Goal: Task Accomplishment & Management: Use online tool/utility

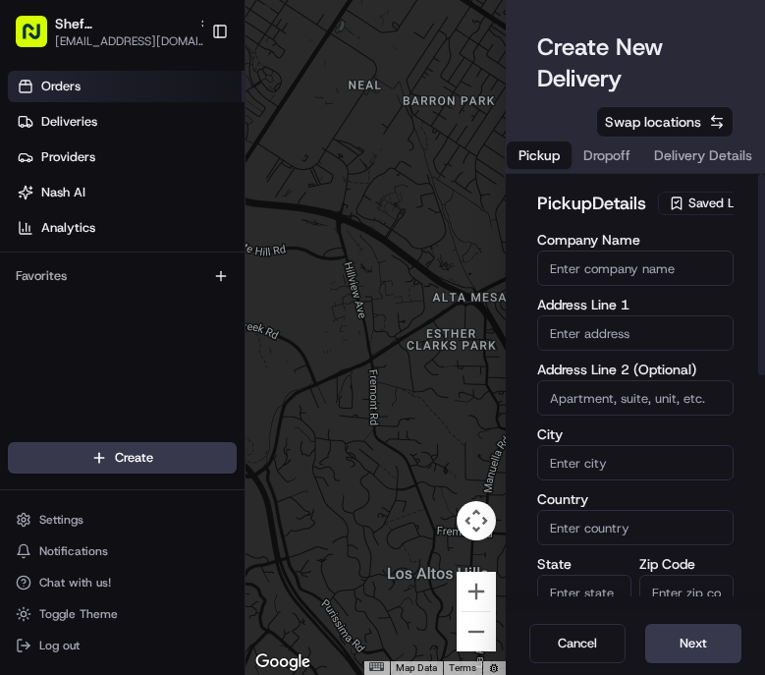
click at [94, 88] on link "Orders" at bounding box center [126, 86] width 237 height 31
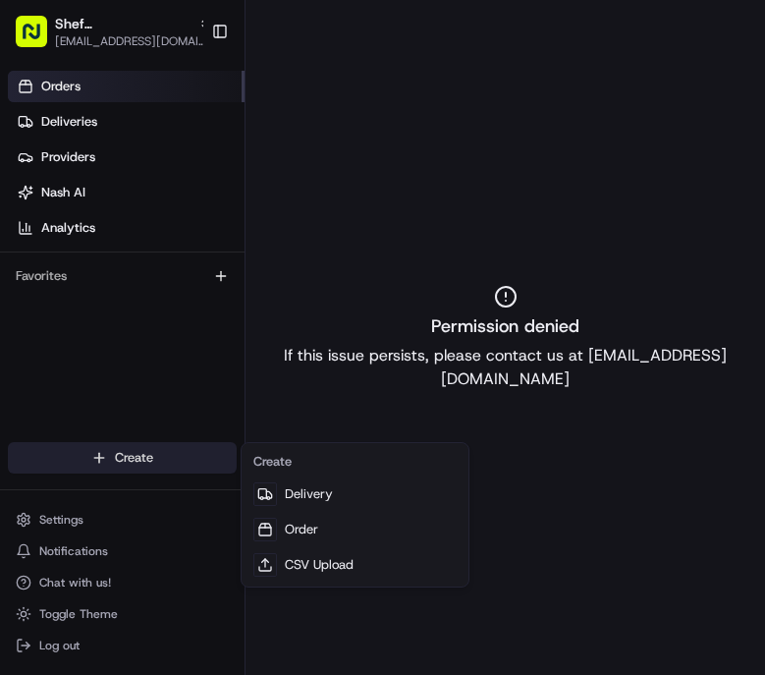
click at [150, 469] on html "Shef NYC [EMAIL_ADDRESS][DOMAIN_NAME] Toggle Sidebar Orders Deliveries Provider…" at bounding box center [382, 337] width 765 height 675
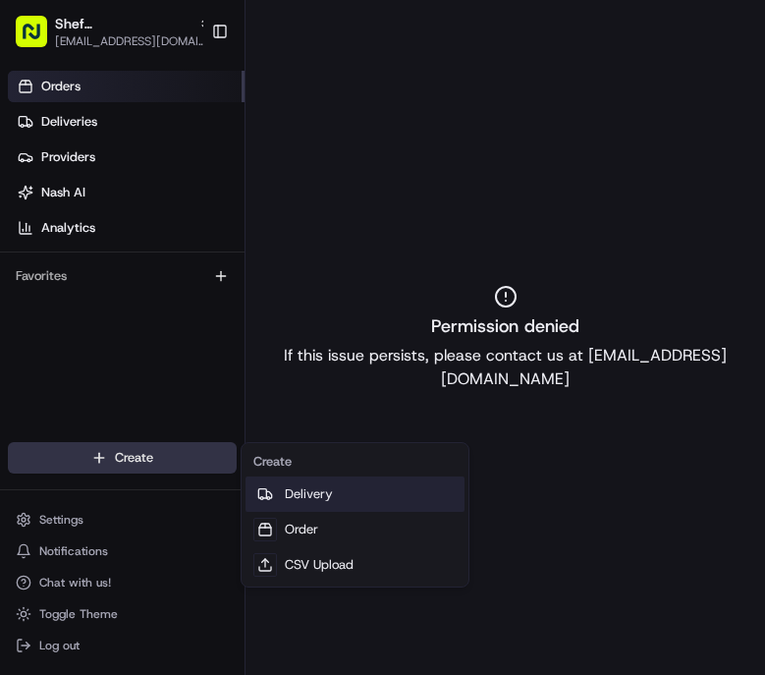
click at [289, 503] on link "Delivery" at bounding box center [355, 494] width 219 height 35
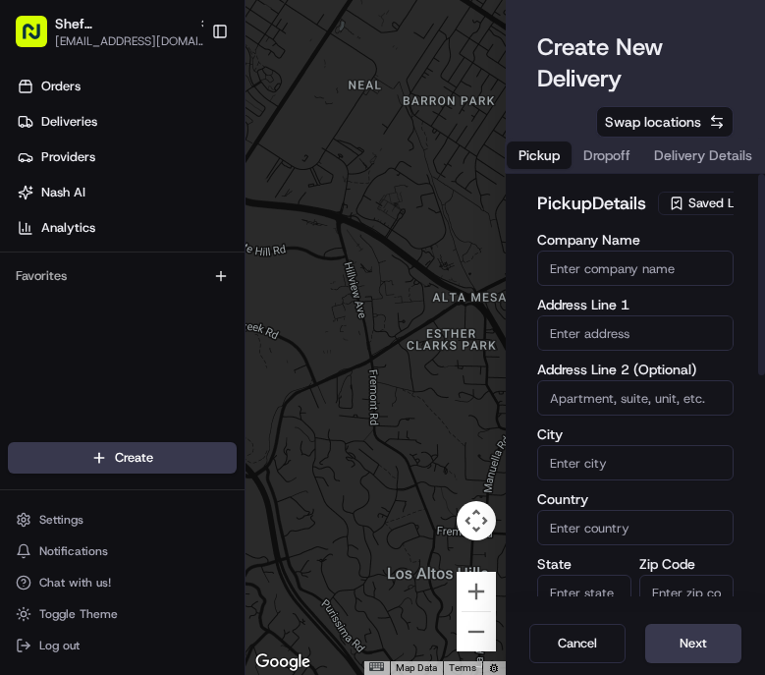
click at [689, 212] on span "Saved Location" at bounding box center [733, 204] width 88 height 18
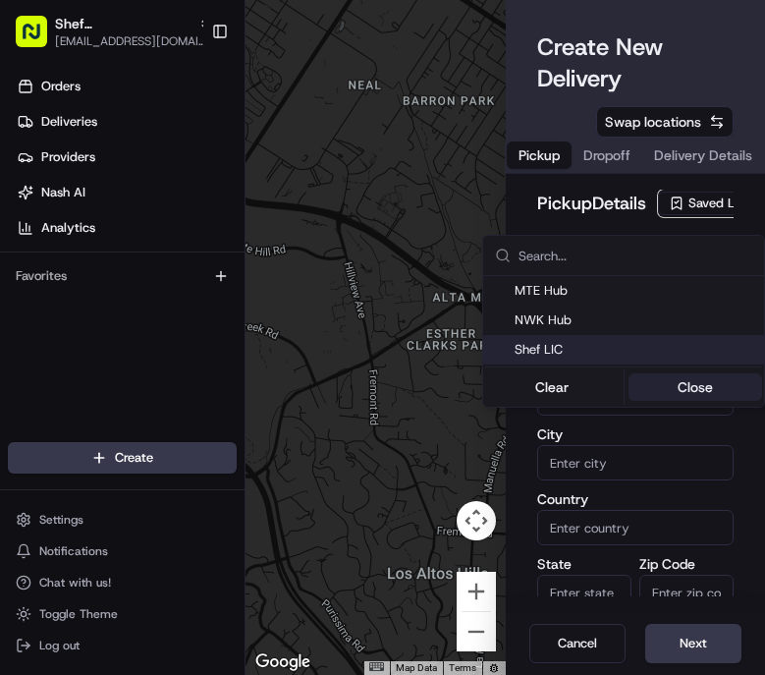
click at [680, 374] on button "Close" at bounding box center [696, 387] width 135 height 28
